Goal: Task Accomplishment & Management: Complete application form

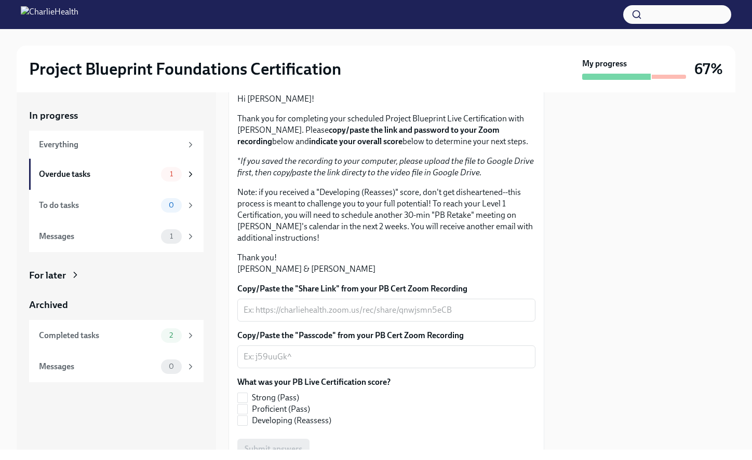
scroll to position [215, 0]
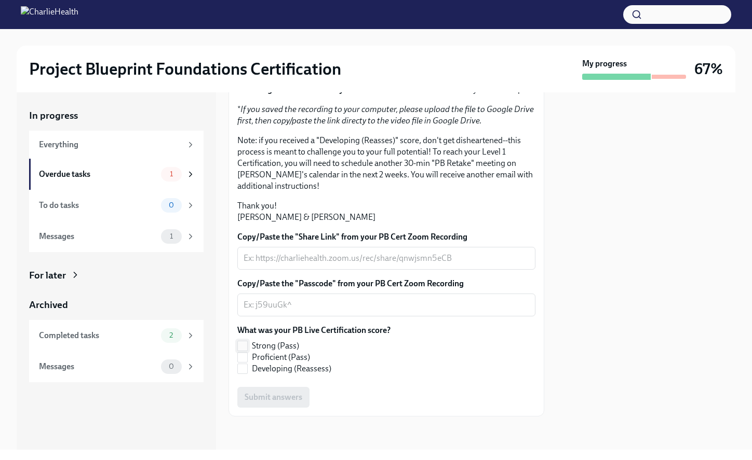
click at [241, 346] on input "Strong (Pass)" at bounding box center [242, 346] width 9 height 9
checkbox input "true"
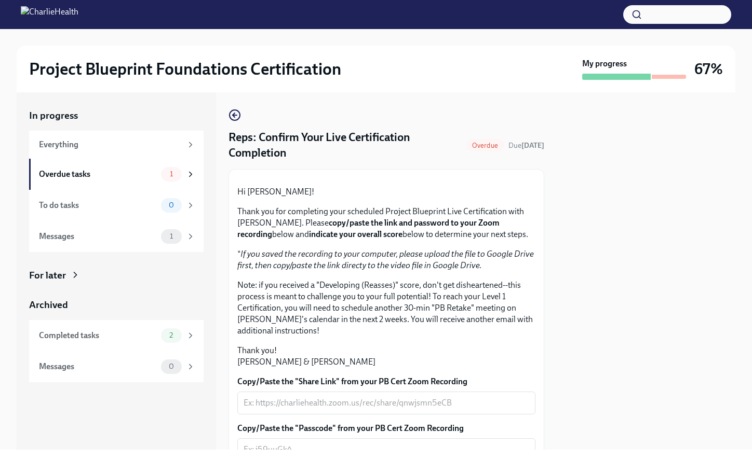
scroll to position [215, 0]
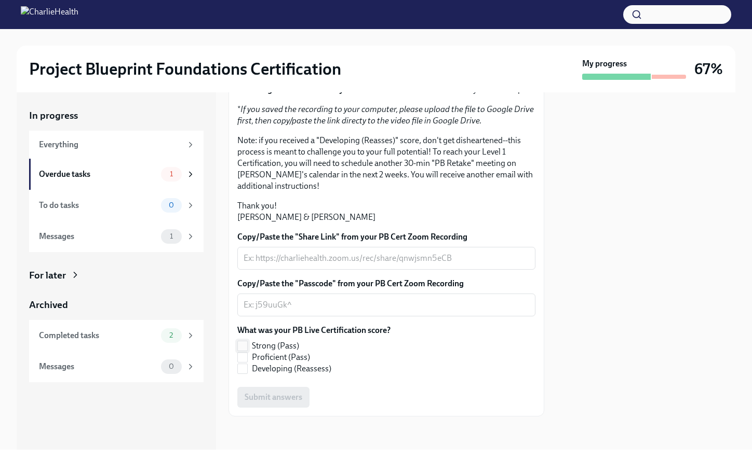
click at [244, 345] on input "Strong (Pass)" at bounding box center [242, 346] width 9 height 9
checkbox input "true"
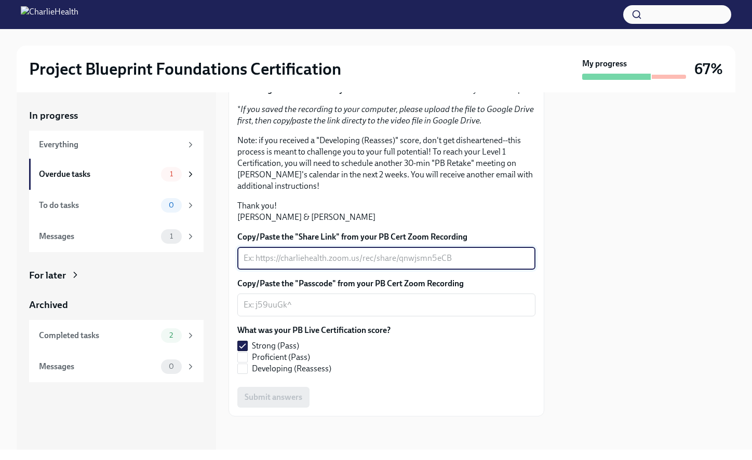
click at [276, 255] on textarea "Copy/Paste the "Share Link" from your PB Cert Zoom Recording" at bounding box center [385, 258] width 285 height 12
paste textarea "https://charliehealth.zoom.us/rec/share/JspUBGjZv-1mWyKJ-3MLQovj68NYDELUN73mL5H…"
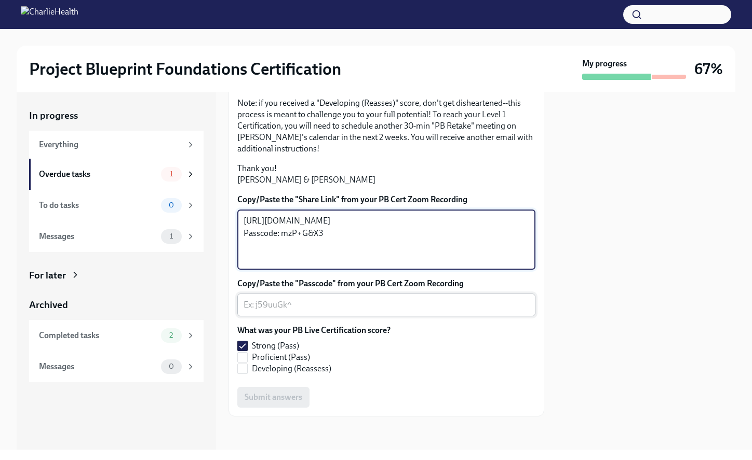
type textarea "https://charliehealth.zoom.us/rec/share/JspUBGjZv-1mWyKJ-3MLQovj68NYDELUN73mL5H…"
click at [359, 311] on textarea "Copy/Paste the "Passcode" from your PB Cert Zoom Recording" at bounding box center [385, 305] width 285 height 12
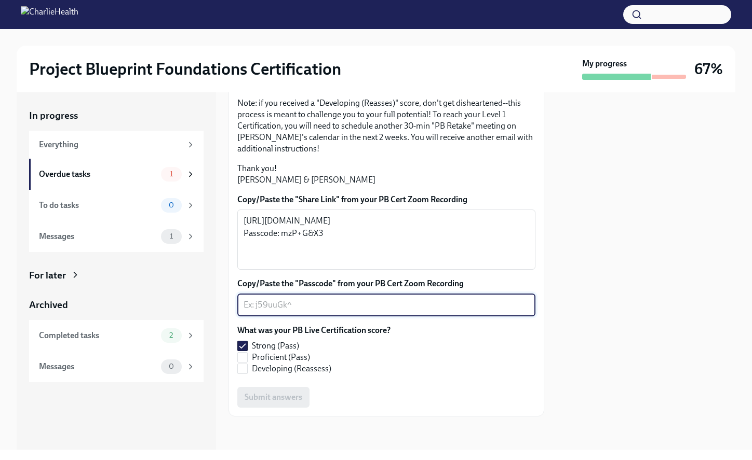
paste textarea "mzP+G&X3"
type textarea "mzP+G&X3"
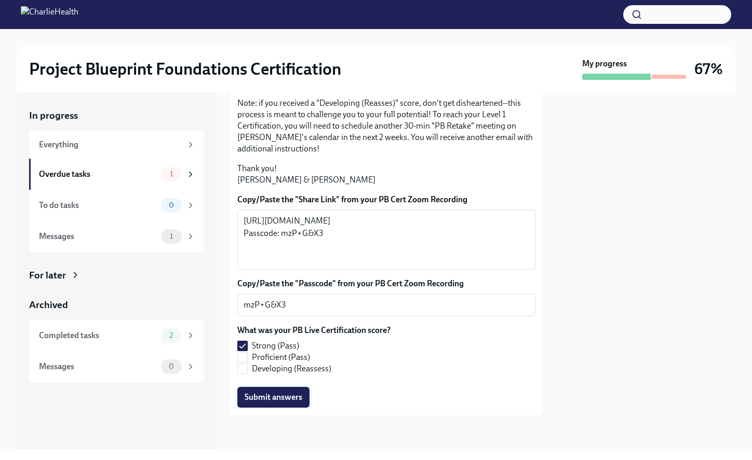
click at [283, 400] on span "Submit answers" at bounding box center [273, 397] width 58 height 10
